Goal: Information Seeking & Learning: Learn about a topic

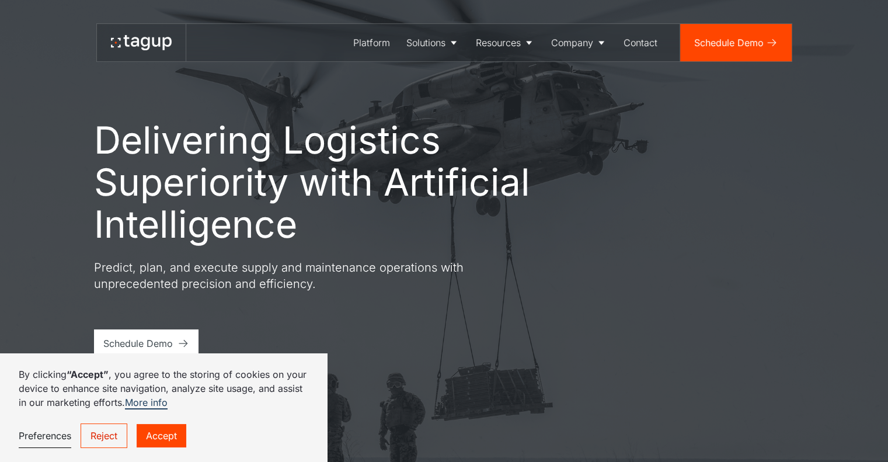
click at [104, 434] on link "Reject" at bounding box center [104, 435] width 47 height 25
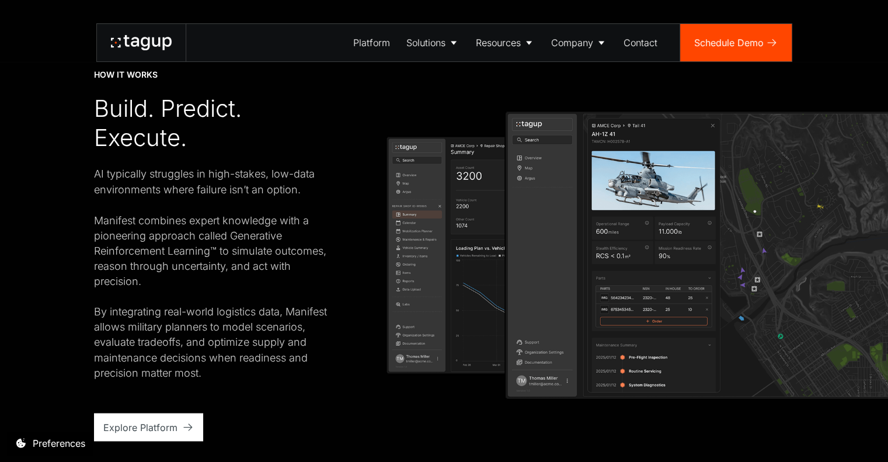
scroll to position [2003, 0]
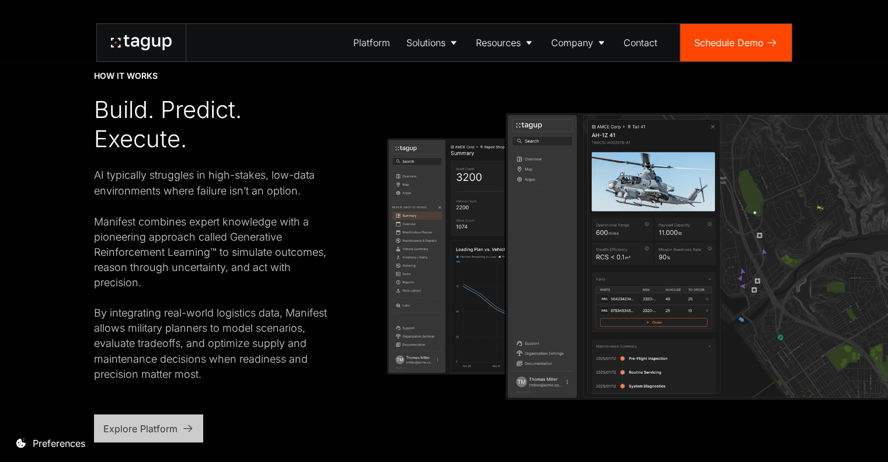
click at [167, 424] on div "Explore Platform" at bounding box center [140, 428] width 74 height 14
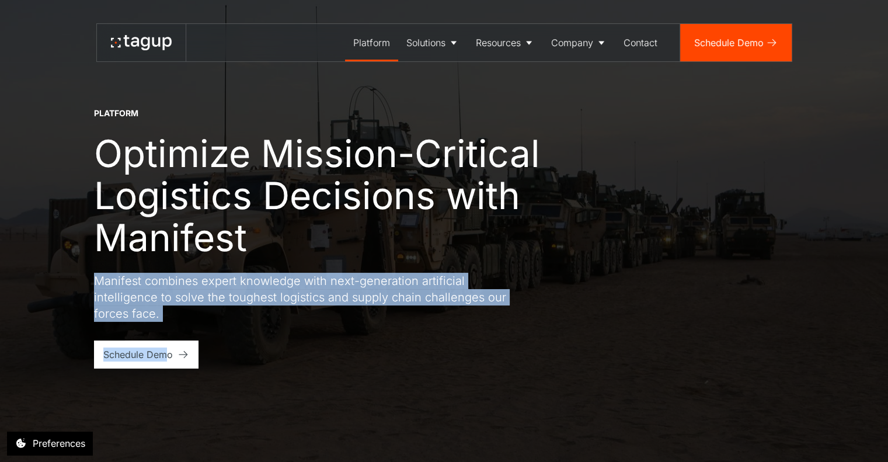
drag, startPoint x: 0, startPoint y: 0, endPoint x: 476, endPoint y: 249, distance: 537.3
click at [476, 249] on div "Platform Optimize Mission-Critical Logistics Decisions with Manifest Manifest c…" at bounding box center [443, 231] width 841 height 462
click at [476, 249] on h1 "Optimize Mission-Critical Logistics Decisions with Manifest" at bounding box center [339, 195] width 490 height 126
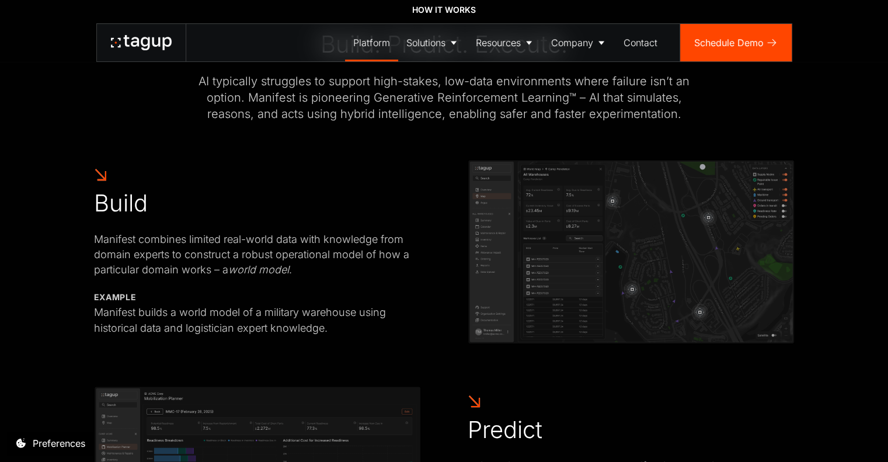
scroll to position [505, 0]
